Goal: Task Accomplishment & Management: Complete application form

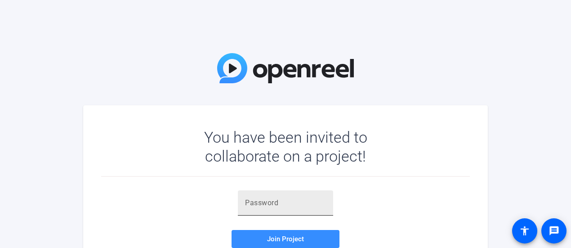
click at [263, 204] on input "text" at bounding box center [285, 202] width 81 height 11
paste input "SRPTAmn082025!"
type input "S"
click at [249, 202] on input "text" at bounding box center [285, 202] width 81 height 11
paste input "81Ugi6"
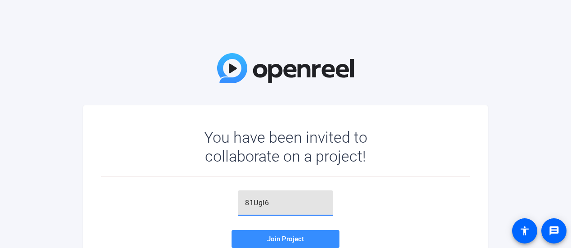
click at [249, 202] on input "81Ugi6" at bounding box center [285, 202] width 81 height 11
click at [276, 236] on span "Join Project" at bounding box center [285, 239] width 37 height 8
drag, startPoint x: 284, startPoint y: 205, endPoint x: 184, endPoint y: 206, distance: 100.3
click at [184, 206] on div "81Ugi6 Invalid token, email or password Join Project Accept the invite to becom…" at bounding box center [285, 225] width 369 height 70
paste input "text"
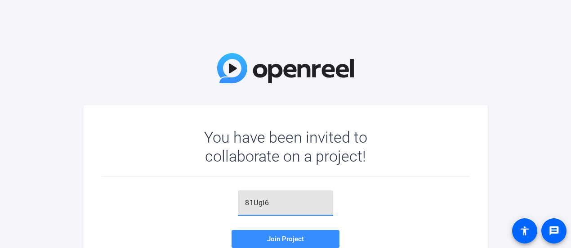
type input "81Ugi6"
click at [253, 237] on span at bounding box center [286, 239] width 108 height 22
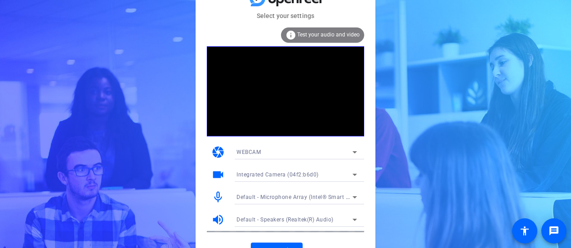
scroll to position [14, 0]
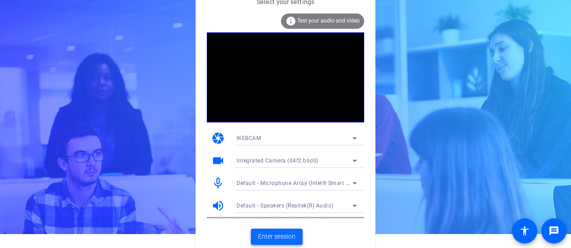
click at [267, 232] on span "Enter session" at bounding box center [276, 236] width 37 height 9
